Goal: Task Accomplishment & Management: Use online tool/utility

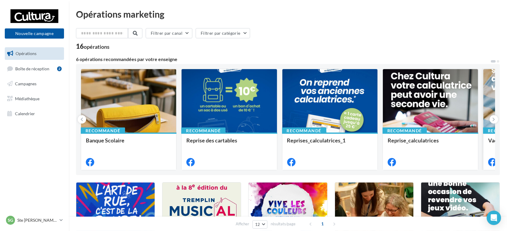
drag, startPoint x: 495, startPoint y: 117, endPoint x: 466, endPoint y: 116, distance: 28.8
click at [495, 117] on button at bounding box center [493, 119] width 8 height 8
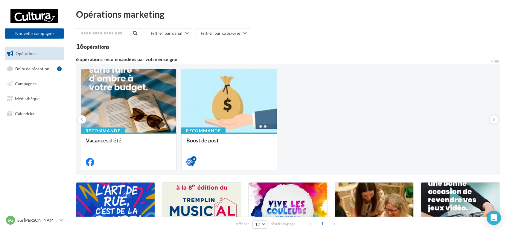
click at [279, 122] on div "Recommandé Banque Scolaire Recommandé Reprise des cartables Recommandé Reprises…" at bounding box center [288, 119] width 414 height 101
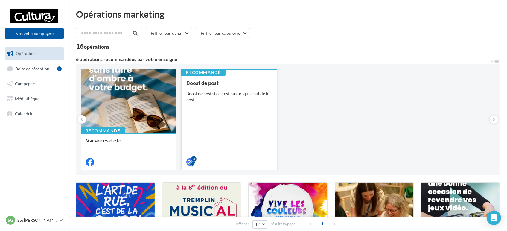
click at [240, 119] on div "Boost de post Boost de post si ce n'est pas toi qui a publié le post" at bounding box center [228, 122] width 85 height 85
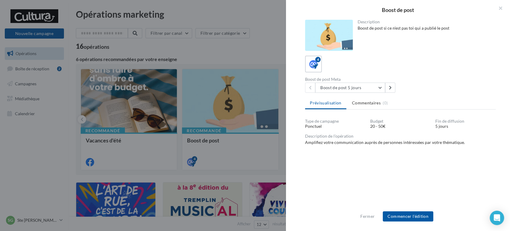
click at [425, 222] on div "Fermer Commencer l'édition" at bounding box center [398, 218] width 224 height 25
click at [426, 219] on button "Commencer l'édition" at bounding box center [408, 216] width 51 height 10
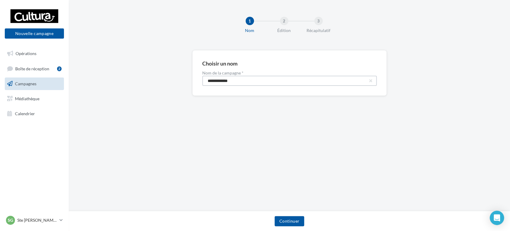
drag, startPoint x: 261, startPoint y: 83, endPoint x: 72, endPoint y: 69, distance: 190.0
click at [124, 71] on div "**********" at bounding box center [290, 82] width 442 height 65
paste input "****"
type input "**********"
click at [297, 221] on button "Continuer" at bounding box center [290, 221] width 30 height 10
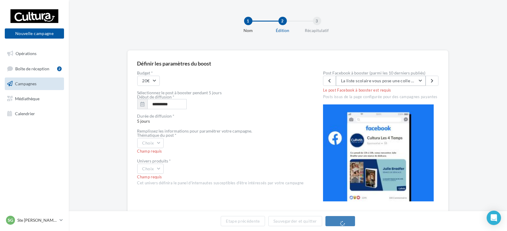
click at [406, 76] on button "La liste scolaire vous pose une colle ? On s'en occupe pour vous ✂️ 📩 liste-sco…" at bounding box center [381, 81] width 90 height 10
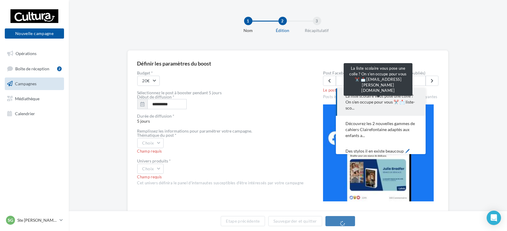
drag, startPoint x: 383, startPoint y: 102, endPoint x: 380, endPoint y: 105, distance: 4.2
click at [383, 102] on span "La liste scolaire vous pose une colle ? On s'en occupe pour vous ✂️ 📩 liste-sco…" at bounding box center [380, 102] width 71 height 18
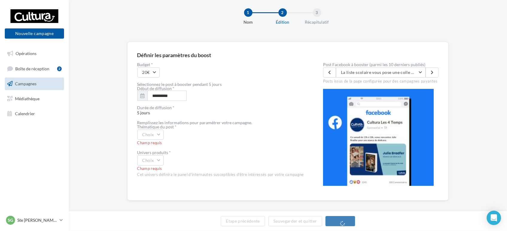
scroll to position [13, 0]
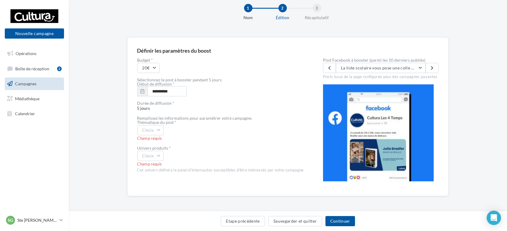
click at [139, 112] on div "**********" at bounding box center [220, 122] width 167 height 128
click at [155, 126] on button "Choix" at bounding box center [150, 130] width 27 height 10
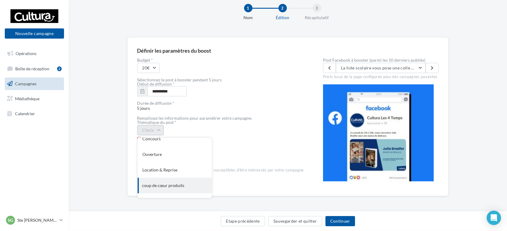
scroll to position [65, 0]
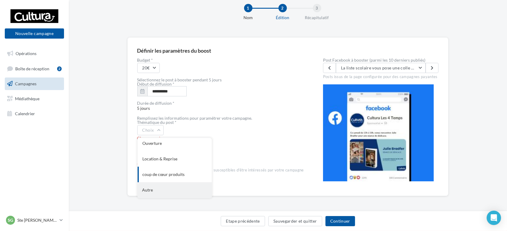
click at [155, 188] on div "Autre" at bounding box center [175, 190] width 74 height 16
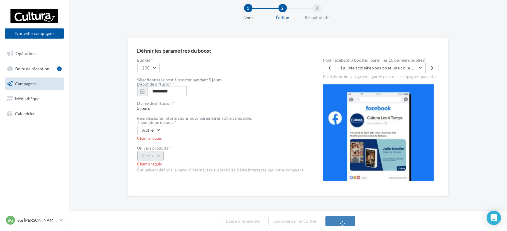
click at [158, 159] on button "Choix" at bounding box center [150, 156] width 27 height 10
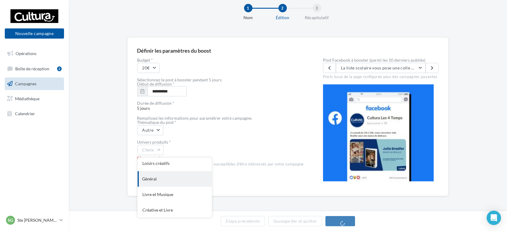
click at [168, 172] on div "Général" at bounding box center [175, 179] width 74 height 16
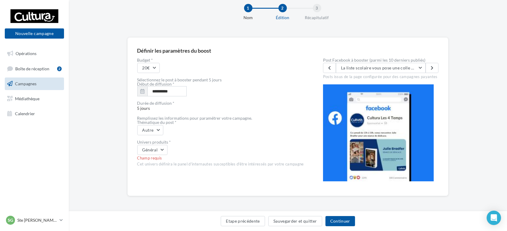
click at [239, 119] on div "Remplissez les informations pour paramétrer votre campagne." at bounding box center [220, 118] width 167 height 4
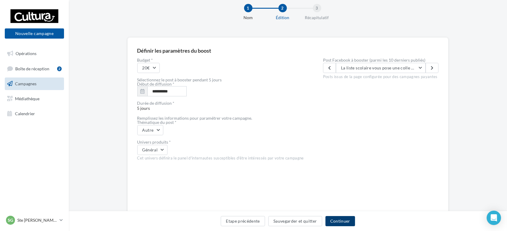
click at [330, 220] on button "Continuer" at bounding box center [340, 221] width 30 height 10
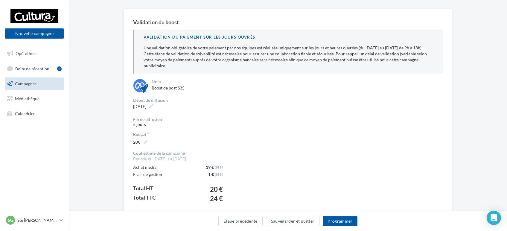
scroll to position [109, 0]
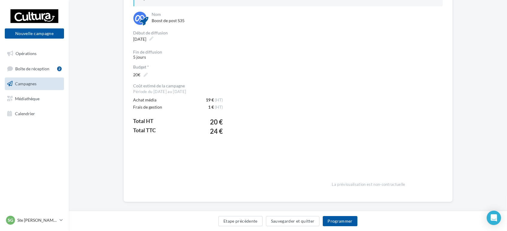
click at [352, 212] on div "Etape précédente Sauvegarder et quitter Programmer" at bounding box center [288, 221] width 438 height 20
click at [346, 225] on button "Programmer" at bounding box center [340, 221] width 35 height 10
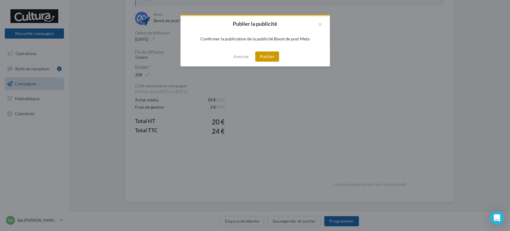
click at [272, 58] on button "Publier" at bounding box center [267, 56] width 24 height 10
